Goal: Information Seeking & Learning: Learn about a topic

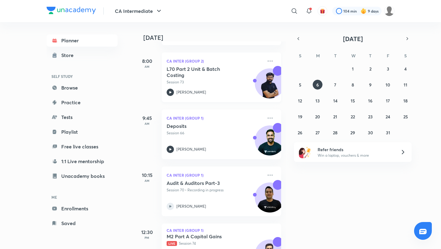
scroll to position [195, 0]
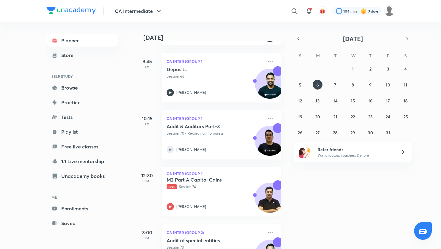
click at [228, 180] on h5 "M2 Part A Capital Gains" at bounding box center [205, 179] width 76 height 6
